Goal: Navigation & Orientation: Find specific page/section

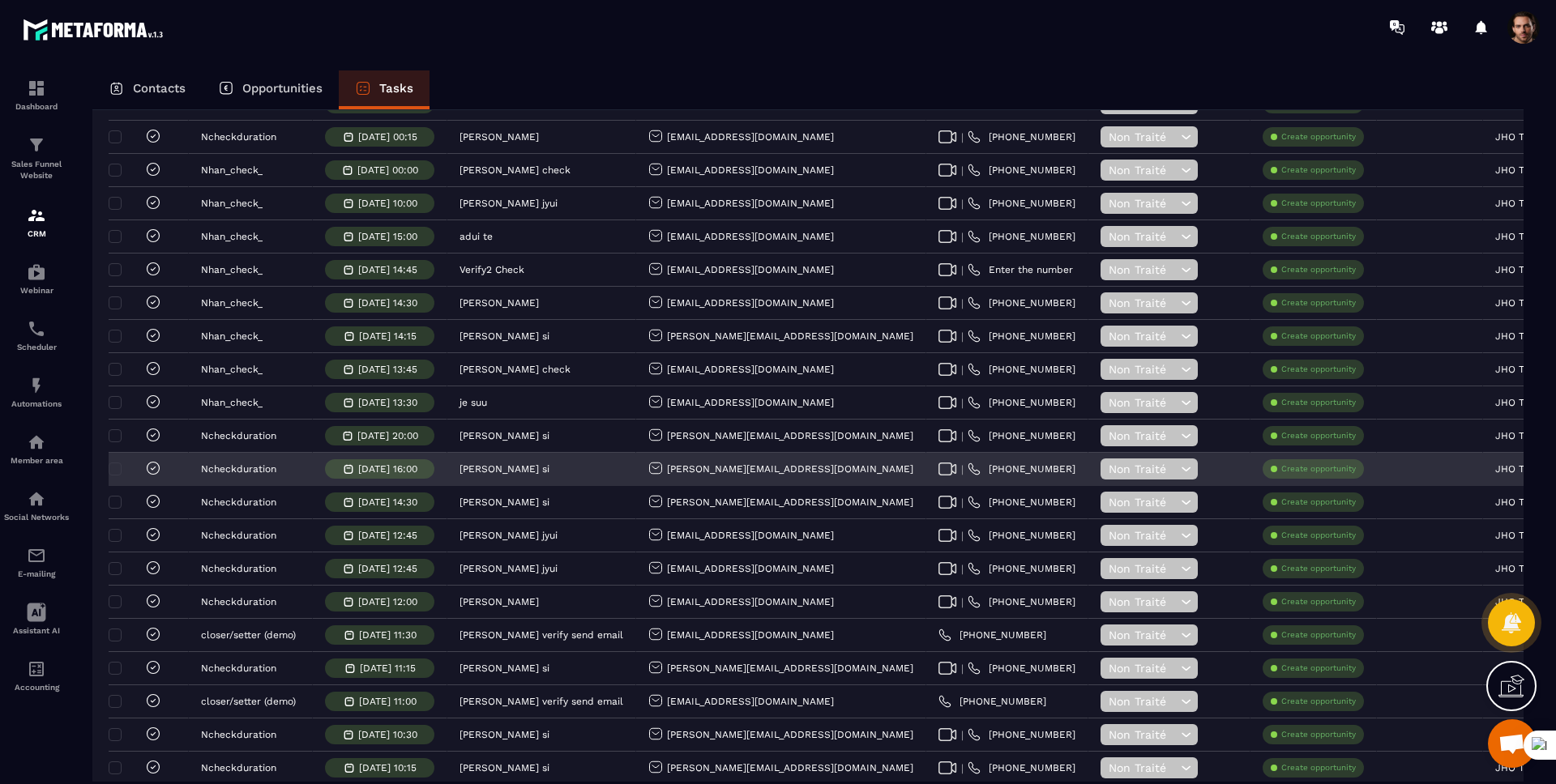
scroll to position [959, 0]
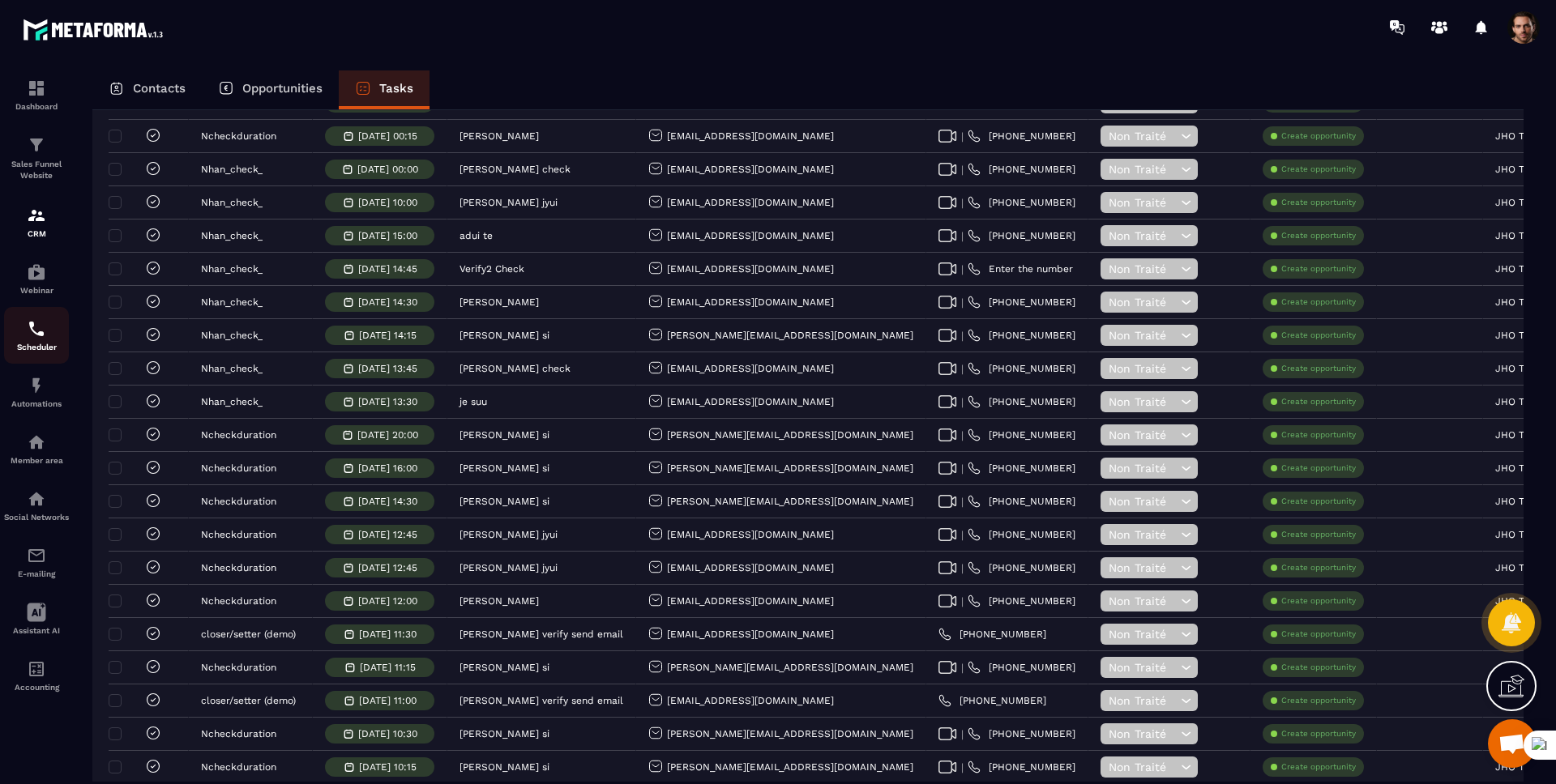
click at [39, 327] on img at bounding box center [36, 328] width 19 height 19
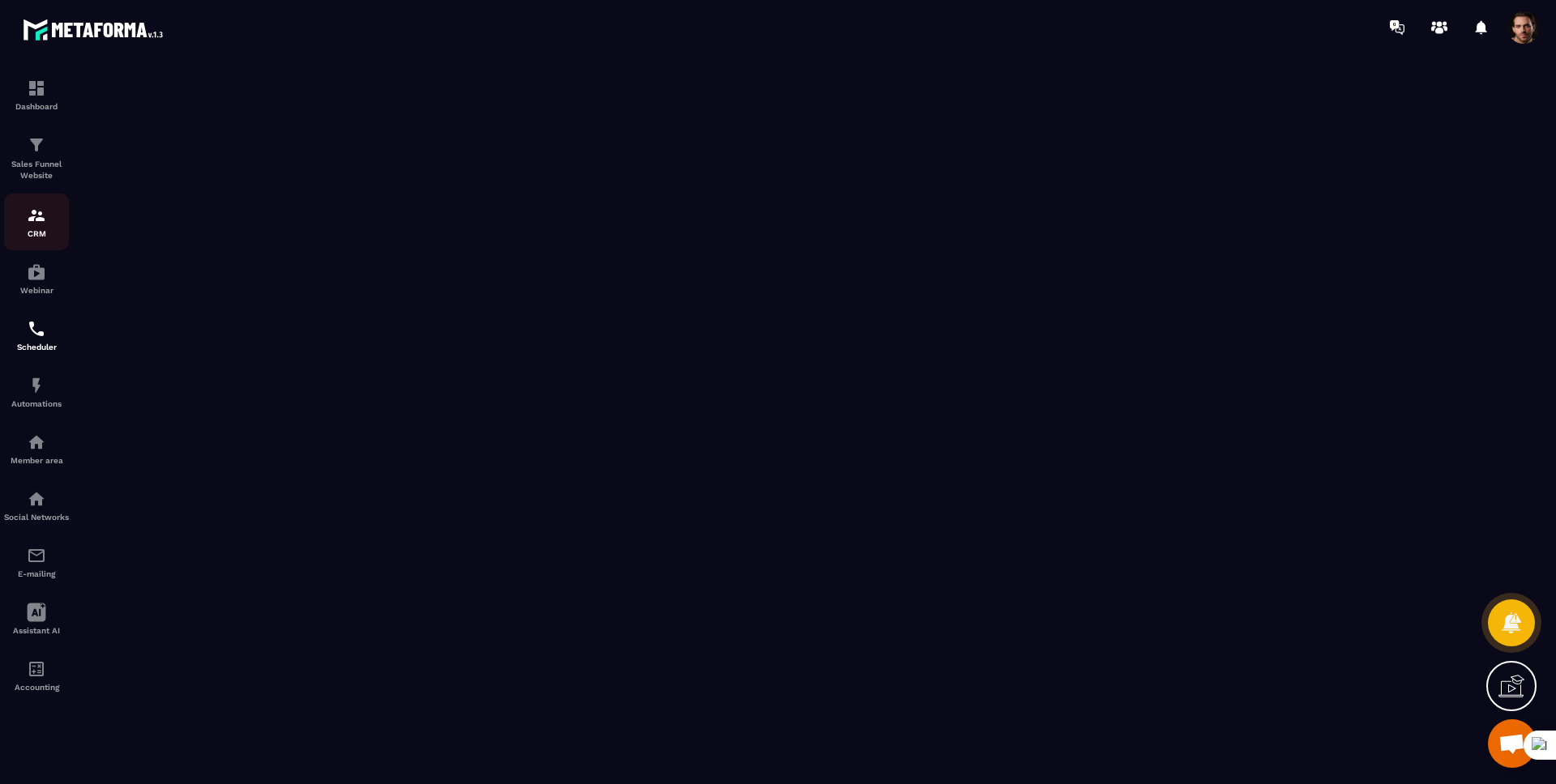
click at [27, 219] on img at bounding box center [36, 215] width 19 height 19
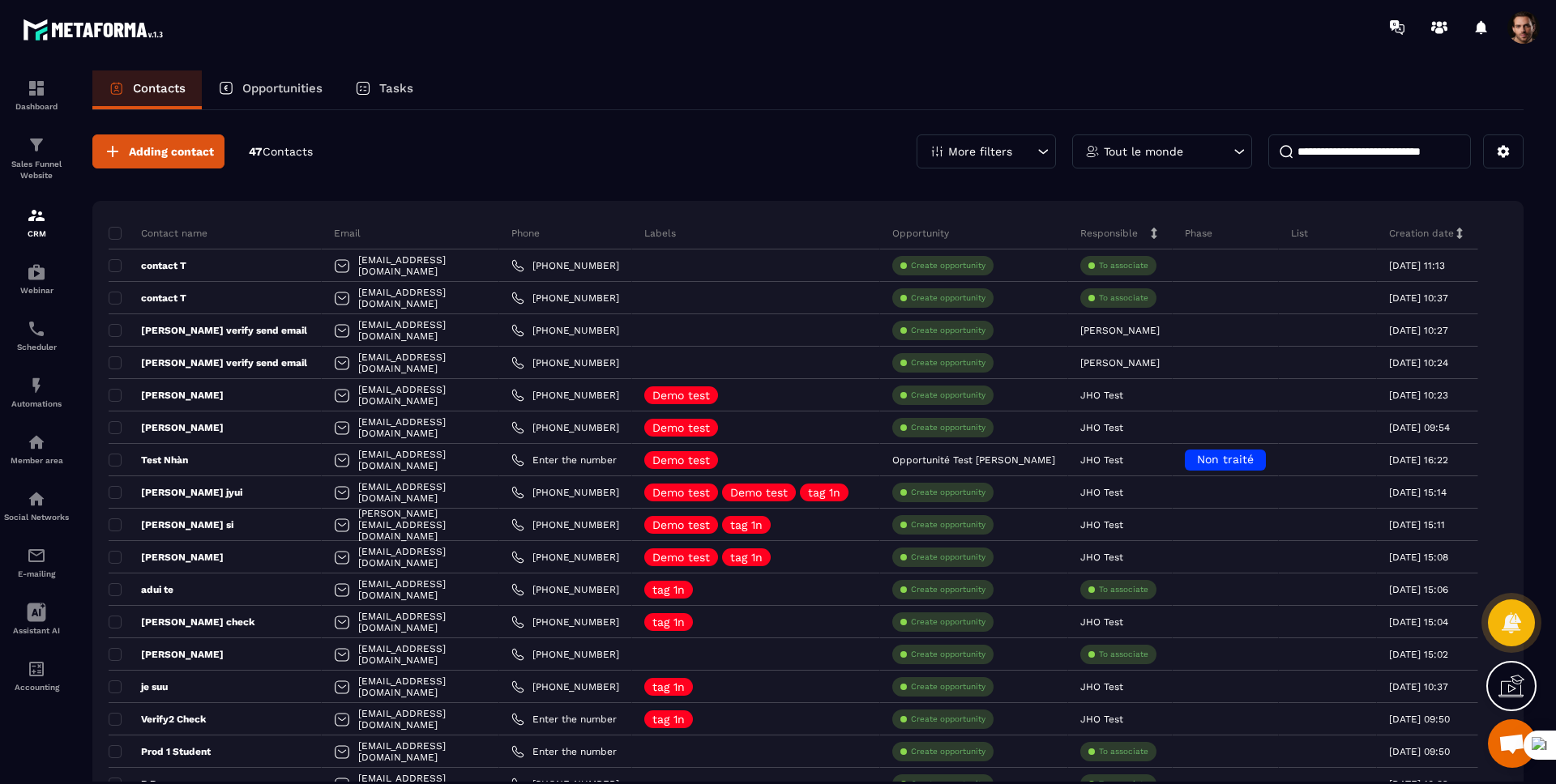
click at [385, 86] on p "Tasks" at bounding box center [397, 87] width 34 height 14
